Goal: Information Seeking & Learning: Find specific fact

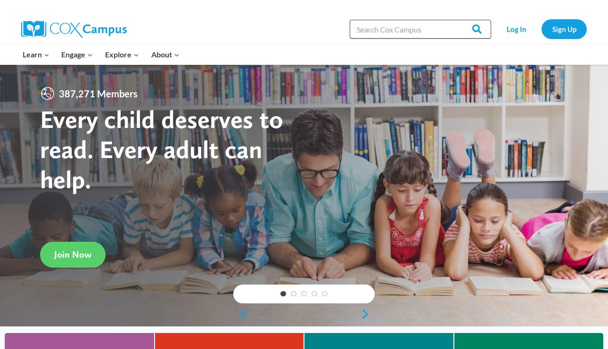
click at [385, 30] on input "Search in [URL][DOMAIN_NAME]" at bounding box center [419, 29] width 141 height 19
type input "Noisy [PERSON_NAME]"
click at [454, 20] on input "Search" at bounding box center [472, 29] width 37 height 19
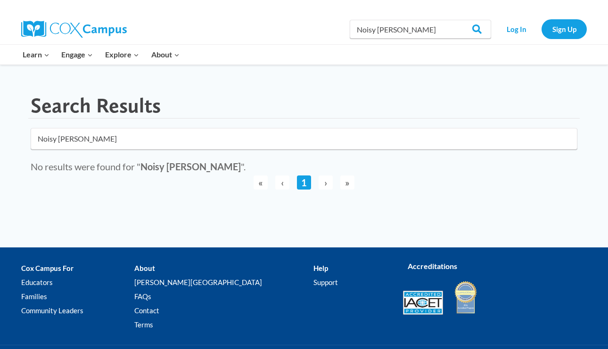
click button "submit" at bounding box center [0, 0] width 0 height 0
click at [301, 178] on link "1" at bounding box center [304, 183] width 14 height 14
click at [231, 137] on input "Noisy [PERSON_NAME]" at bounding box center [304, 139] width 546 height 22
click button "submit" at bounding box center [0, 0] width 0 height 0
click at [517, 37] on link "Log In" at bounding box center [515, 28] width 41 height 19
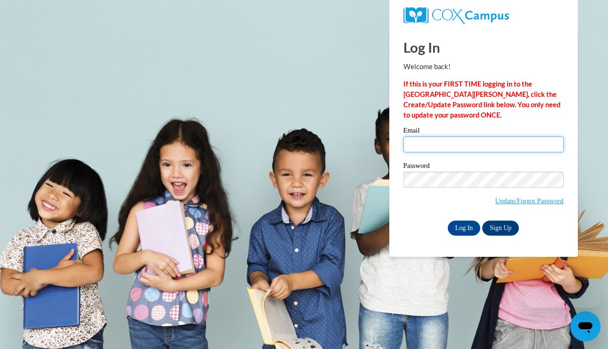
click at [457, 143] on input "Email" at bounding box center [483, 145] width 160 height 16
type input "aphillips@csdecatur.net"
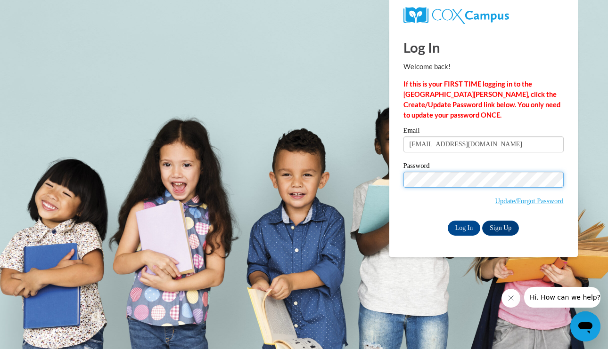
click at [447, 221] on input "Log In" at bounding box center [463, 228] width 33 height 15
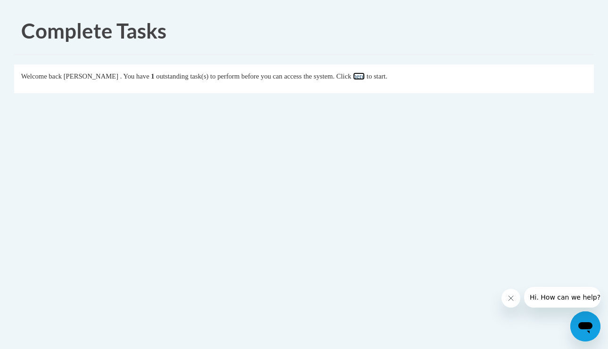
click at [365, 77] on link "here" at bounding box center [359, 77] width 12 height 8
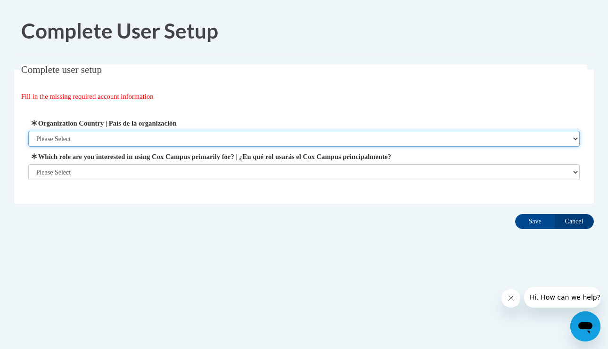
click at [181, 137] on select "Please Select [GEOGRAPHIC_DATA] | [GEOGRAPHIC_DATA] Outside of [GEOGRAPHIC_DATA…" at bounding box center [303, 139] width 551 height 16
select select "ad49bcad-a171-4b2e-b99c-48b446064914"
click at [28, 131] on select "Please Select [GEOGRAPHIC_DATA] | [GEOGRAPHIC_DATA] Outside of [GEOGRAPHIC_DATA…" at bounding box center [303, 139] width 551 height 16
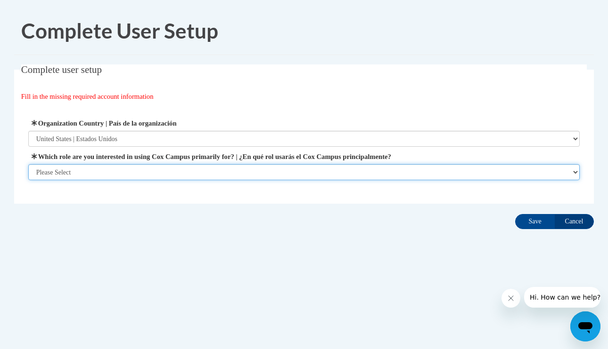
click at [161, 169] on select "Please Select College/University | Colegio/Universidad Community/Nonprofit Part…" at bounding box center [303, 172] width 551 height 16
select select "fbf2d438-af2f-41f8-98f1-81c410e29de3"
click at [28, 180] on select "Please Select College/University | Colegio/Universidad Community/Nonprofit Part…" at bounding box center [303, 172] width 551 height 16
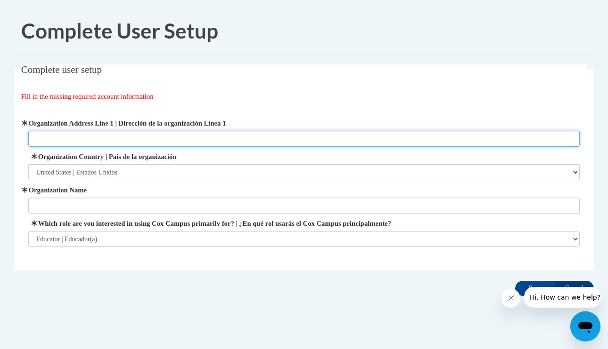
click at [166, 138] on input "Organization Address Line 1 | Dirección de la organización Línea 1" at bounding box center [303, 139] width 551 height 16
type input "College Heights"
click at [89, 138] on input "College Heights" at bounding box center [303, 139] width 551 height 16
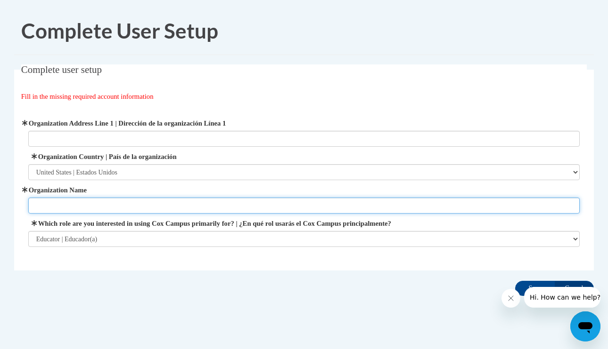
click at [75, 198] on input "Organization Name" at bounding box center [303, 206] width 551 height 16
paste input "College Heights"
type input "College Heights ECLC"
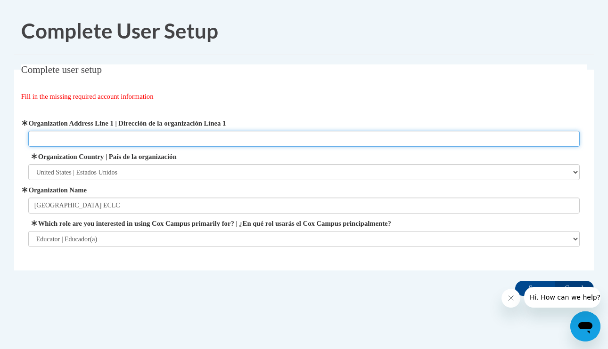
click at [111, 137] on input "Organization Address Line 1 | Dirección de la organización Línea 1" at bounding box center [303, 139] width 551 height 16
paste input "917 S McDonough St, Decatur, GA 30030"
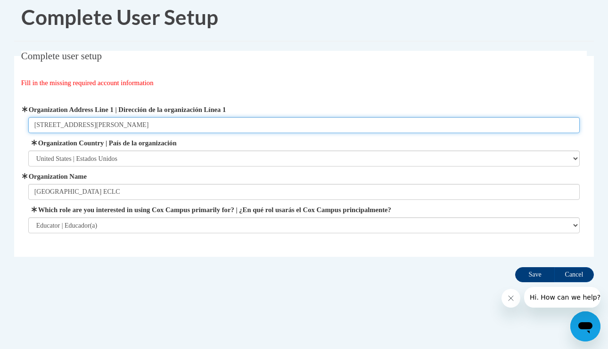
type input "917 S McDonough St, Decatur, GA 30030"
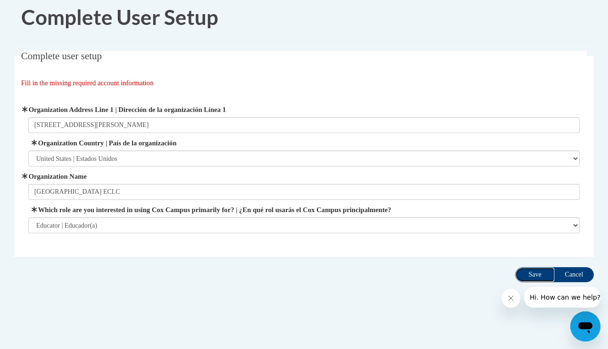
click at [535, 273] on input "Save" at bounding box center [535, 274] width 40 height 15
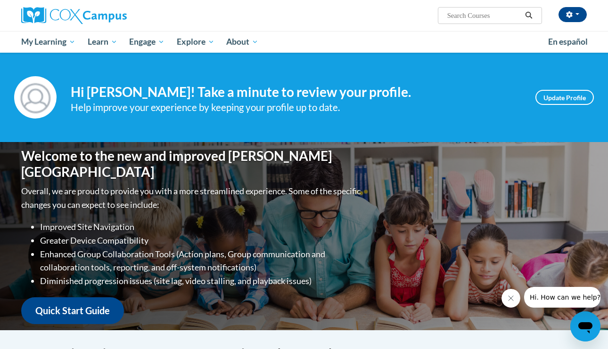
click at [488, 15] on input "Search..." at bounding box center [483, 15] width 75 height 11
type input "Noisy Nora"
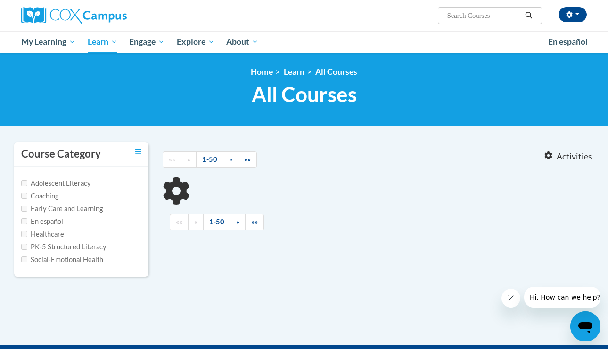
type input "Noisy Nora"
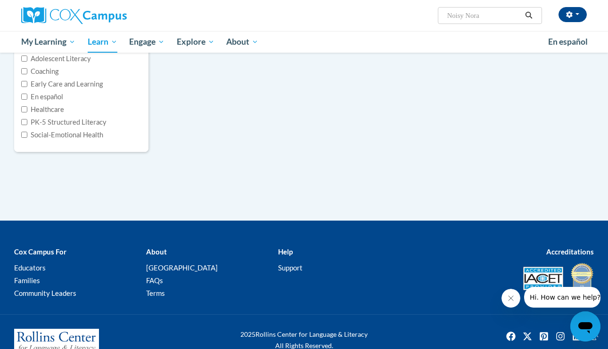
scroll to position [143, 0]
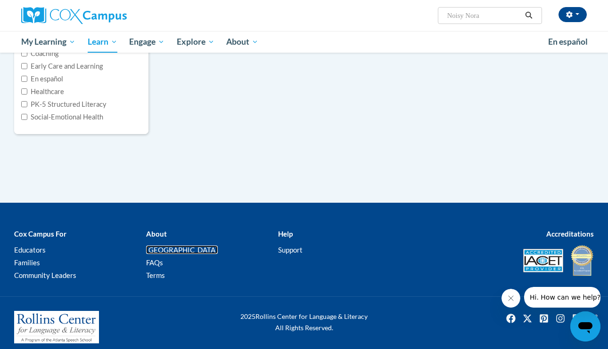
click at [179, 250] on link "[PERSON_NAME][GEOGRAPHIC_DATA]" at bounding box center [182, 250] width 72 height 8
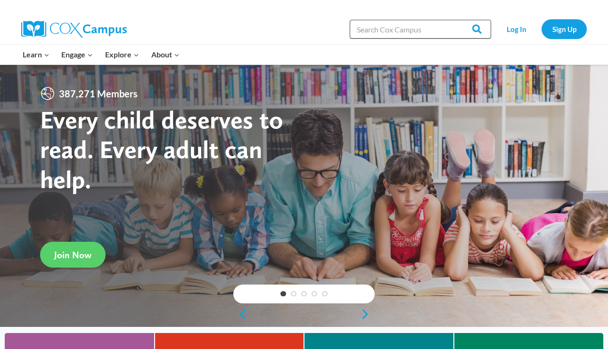
click at [384, 32] on input "Search in [URL][DOMAIN_NAME]" at bounding box center [419, 29] width 141 height 19
type input "stray dog"
click at [454, 20] on input "Search" at bounding box center [472, 29] width 37 height 19
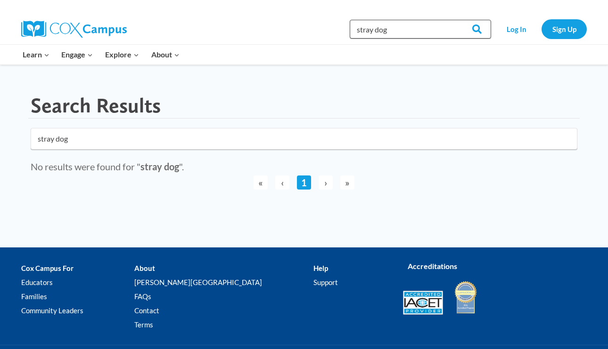
click at [383, 30] on input "stray dog" at bounding box center [419, 29] width 141 height 19
click at [459, 30] on input "Search" at bounding box center [472, 29] width 37 height 19
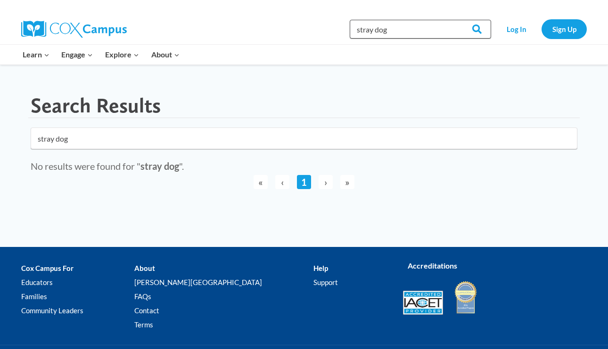
click at [433, 28] on input "stray dog" at bounding box center [419, 29] width 141 height 19
click at [405, 32] on input "stray dog" at bounding box center [419, 29] width 141 height 19
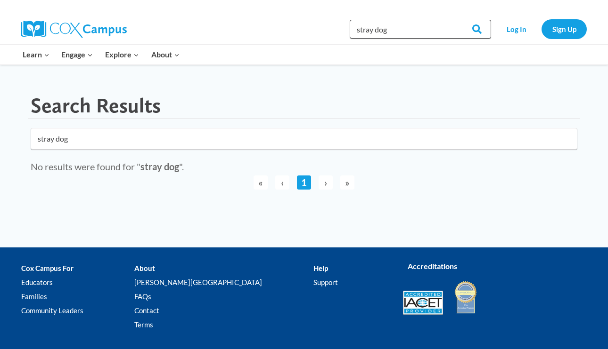
click at [405, 32] on input "stray dog" at bounding box center [419, 29] width 141 height 19
type input "Noisy Nora"
click at [454, 20] on input "Search" at bounding box center [472, 29] width 37 height 19
click at [476, 33] on input "Search" at bounding box center [472, 29] width 37 height 19
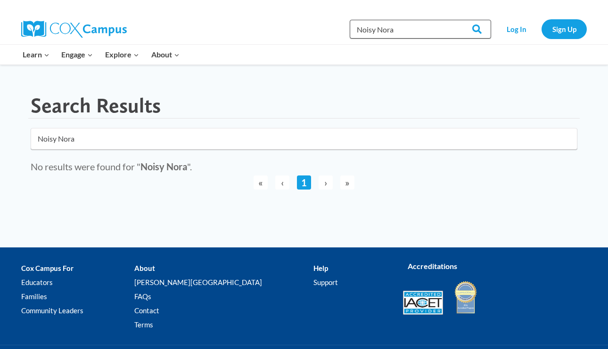
click at [416, 29] on input "Noisy Nora" at bounding box center [419, 29] width 141 height 19
type input "whistle for [PERSON_NAME]"
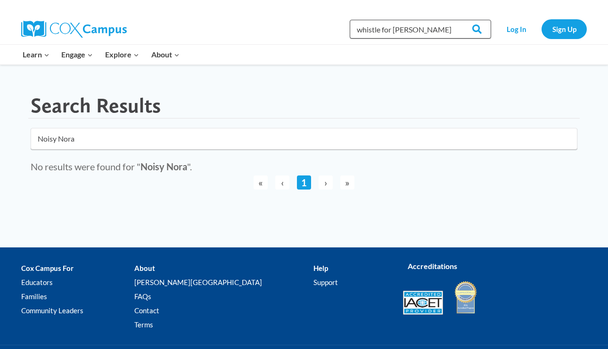
click at [454, 20] on input "Search" at bounding box center [472, 29] width 37 height 19
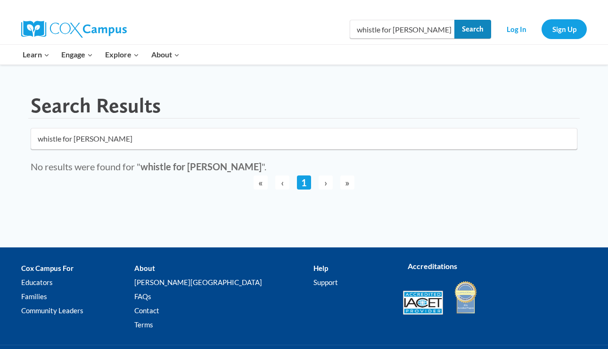
click at [476, 32] on input "Search" at bounding box center [472, 29] width 37 height 19
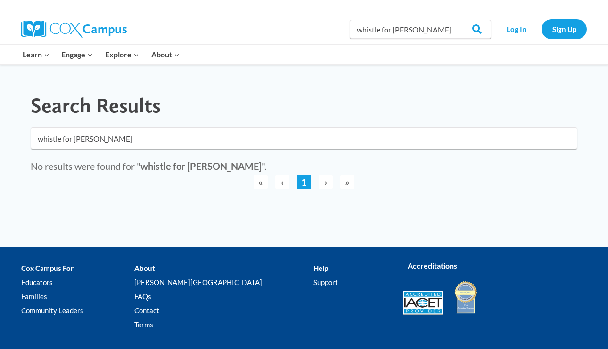
click at [433, 28] on input "whistle for [PERSON_NAME]" at bounding box center [419, 29] width 141 height 19
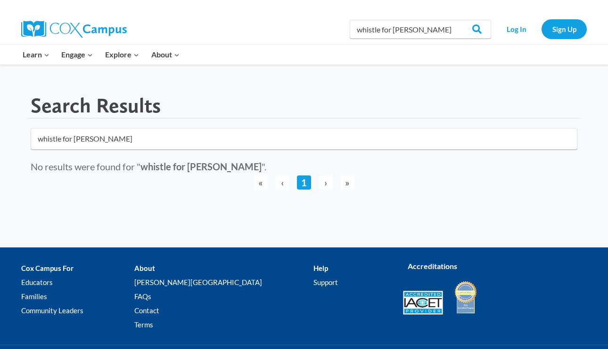
click at [433, 28] on input "whistle for [PERSON_NAME]" at bounding box center [419, 29] width 141 height 19
